Goal: Task Accomplishment & Management: Manage account settings

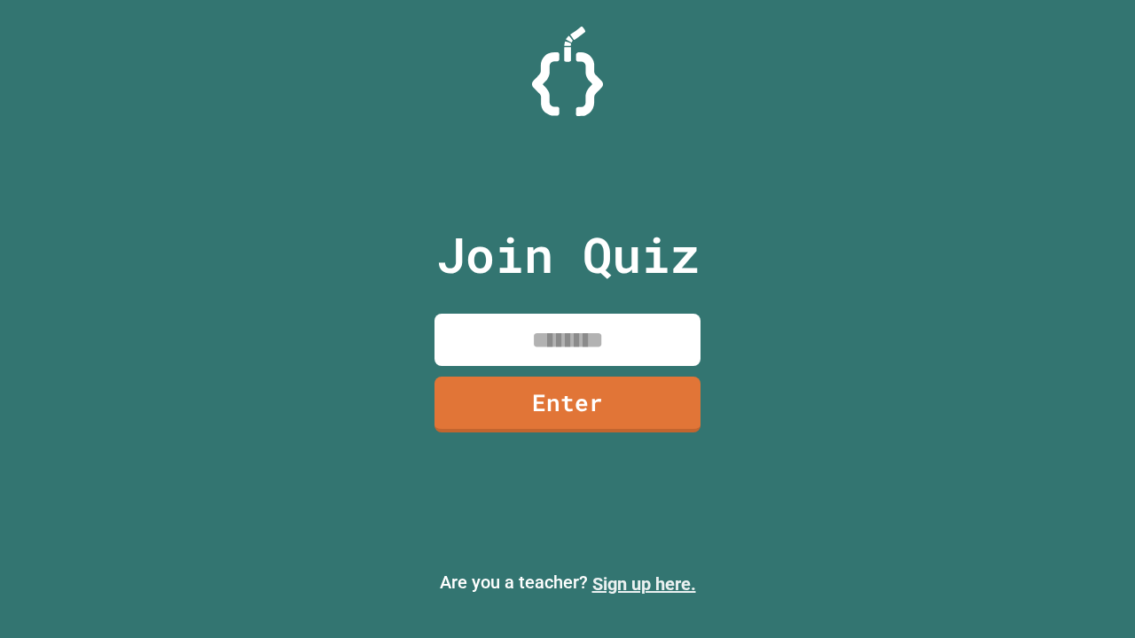
click at [644, 584] on link "Sign up here." at bounding box center [644, 584] width 104 height 21
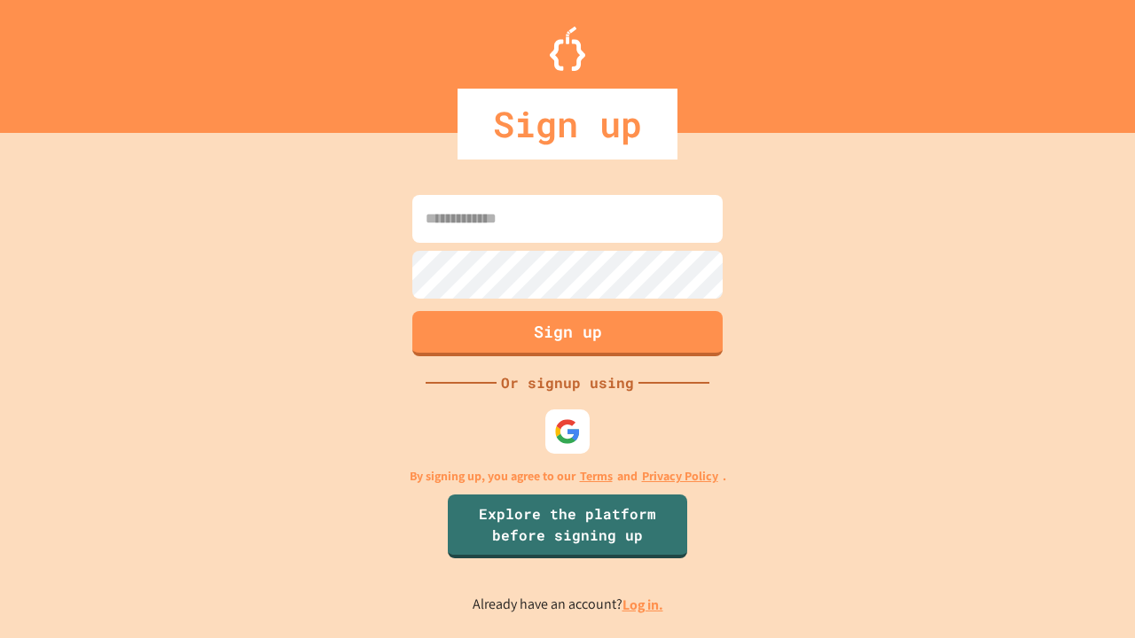
click at [644, 605] on link "Log in." at bounding box center [642, 605] width 41 height 19
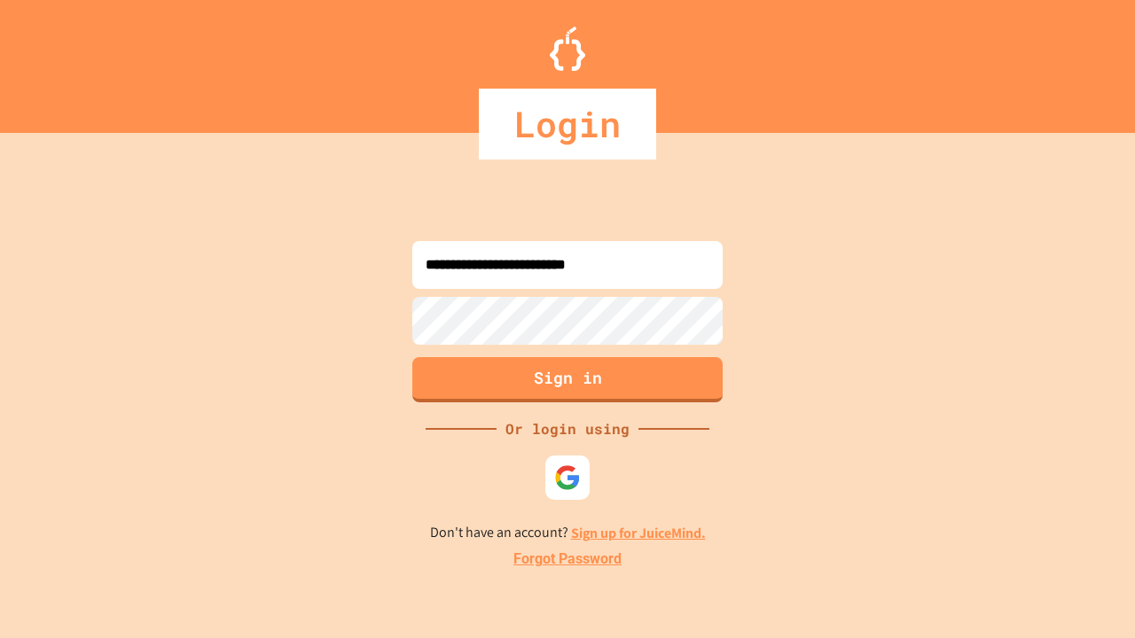
type input "**********"
